Goal: Transaction & Acquisition: Purchase product/service

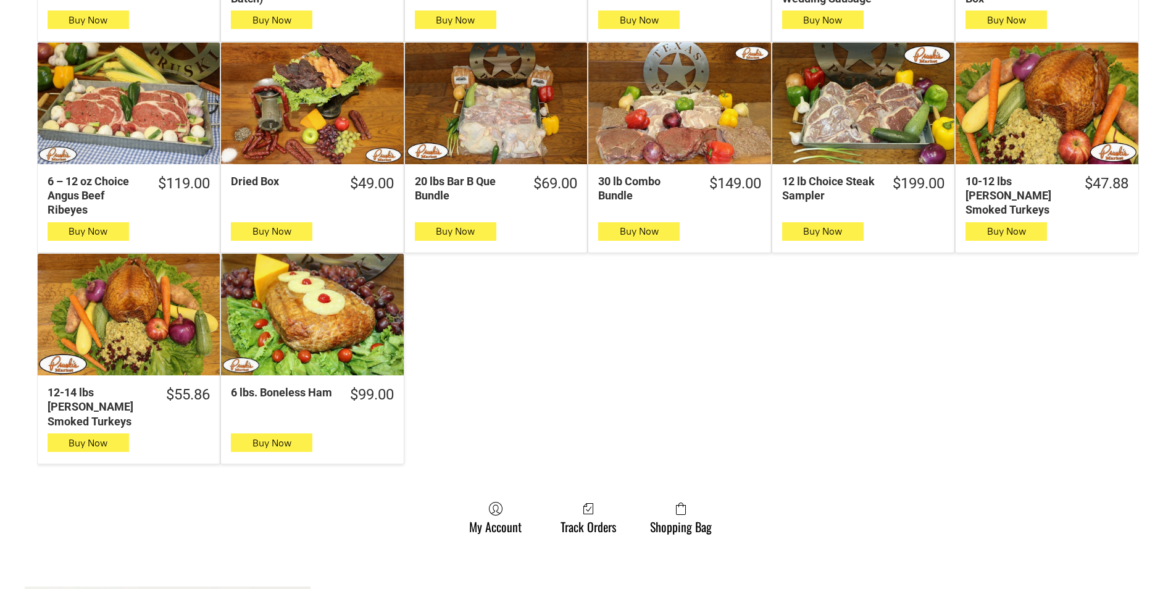
scroll to position [617, 0]
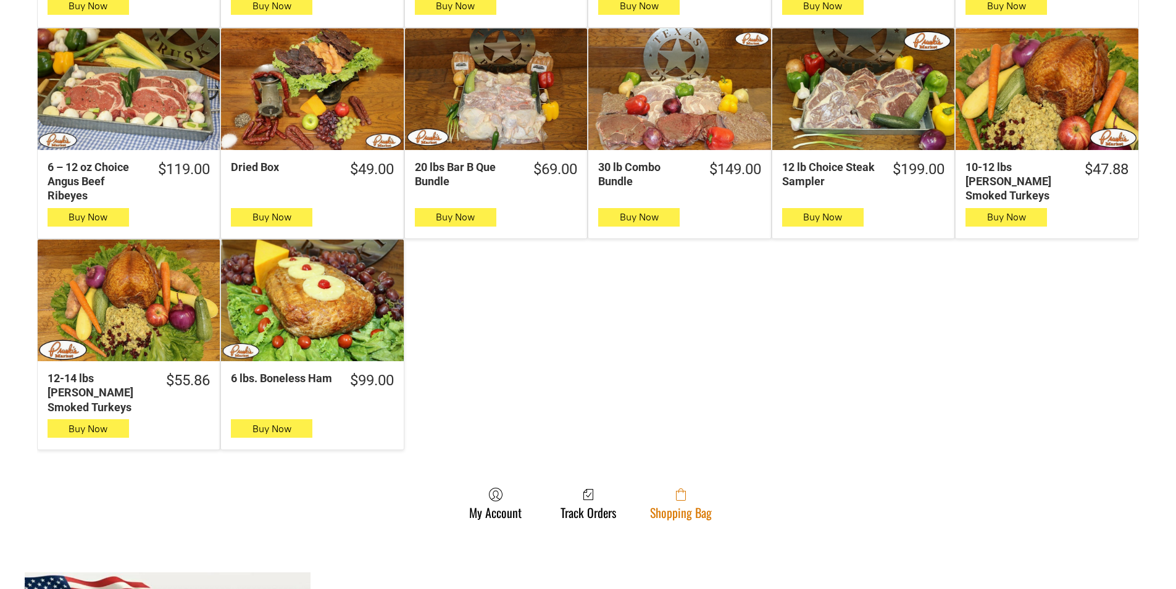
click at [651, 487] on span at bounding box center [681, 494] width 62 height 15
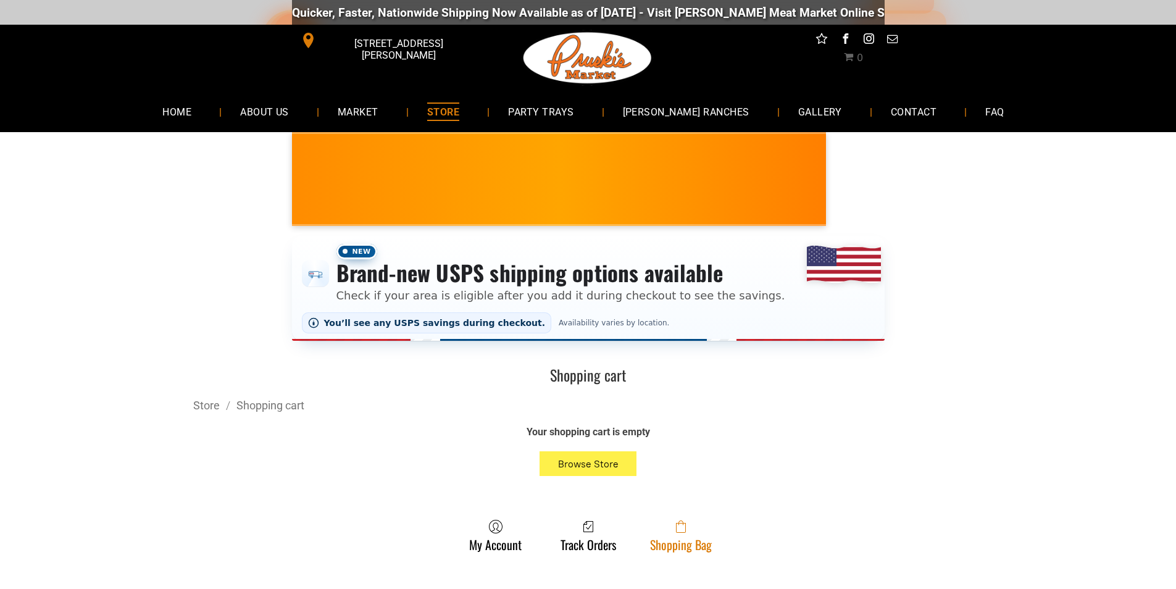
click at [659, 538] on link "Shopping Bag" at bounding box center [681, 535] width 74 height 33
click at [672, 540] on link "Shopping Bag" at bounding box center [681, 535] width 74 height 33
click at [691, 542] on link "Shopping Bag" at bounding box center [681, 535] width 74 height 33
